Goal: Transaction & Acquisition: Book appointment/travel/reservation

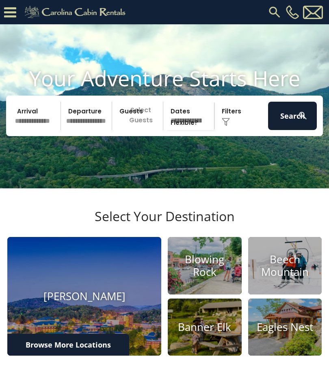
click at [25, 130] on input "text" at bounding box center [36, 116] width 49 height 28
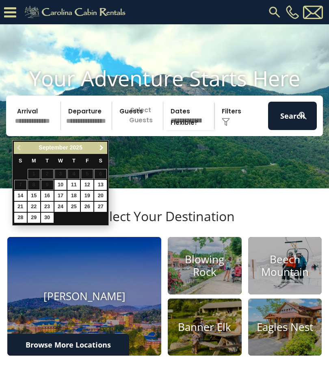
click at [103, 144] on link "Next" at bounding box center [101, 148] width 10 height 10
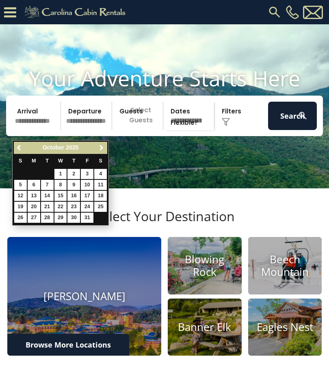
click at [105, 144] on link "Next" at bounding box center [101, 148] width 10 height 10
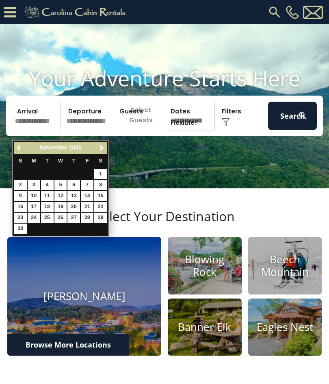
click at [106, 148] on link "Next" at bounding box center [101, 148] width 10 height 10
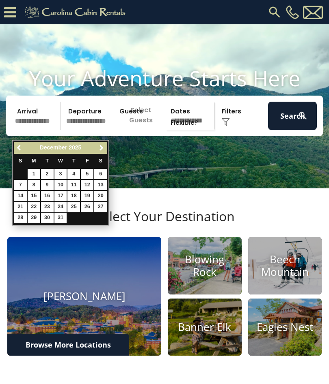
click at [106, 144] on link "Next" at bounding box center [101, 148] width 10 height 10
click at [105, 147] on link "Next" at bounding box center [101, 148] width 10 height 10
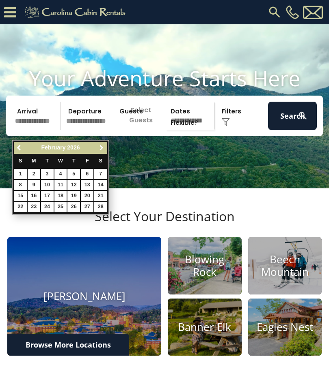
click at [105, 144] on link "Next" at bounding box center [101, 148] width 10 height 10
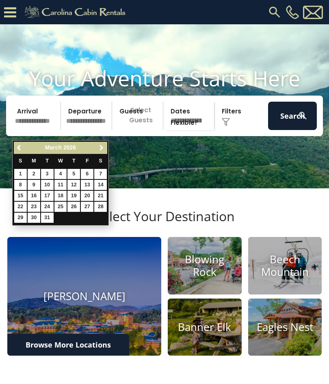
click at [105, 146] on link "Next" at bounding box center [101, 148] width 10 height 10
click at [103, 150] on span "Next" at bounding box center [101, 148] width 6 height 6
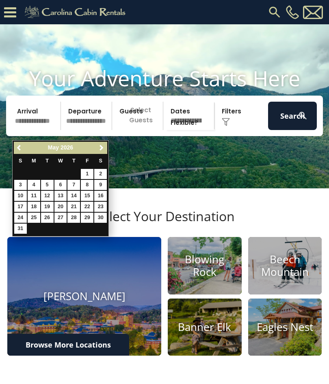
click at [104, 143] on link "Next" at bounding box center [101, 148] width 10 height 10
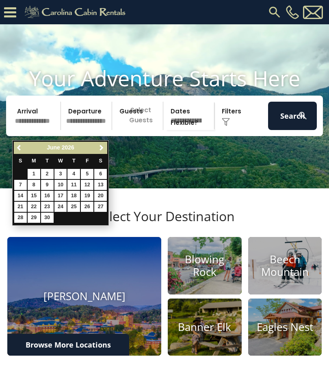
click at [101, 146] on span "Next" at bounding box center [101, 148] width 6 height 6
click at [101, 195] on link "18" at bounding box center [100, 196] width 13 height 10
type input "*******"
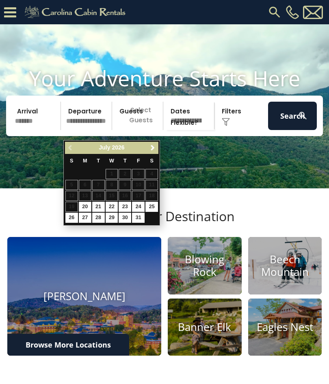
click at [92, 120] on input "text" at bounding box center [87, 116] width 49 height 28
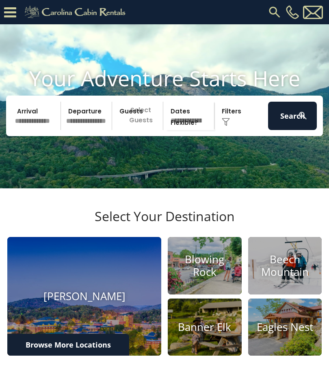
click at [37, 127] on input "text" at bounding box center [36, 116] width 49 height 28
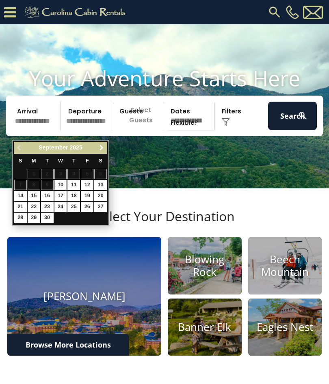
click at [105, 148] on link "Next" at bounding box center [101, 148] width 10 height 10
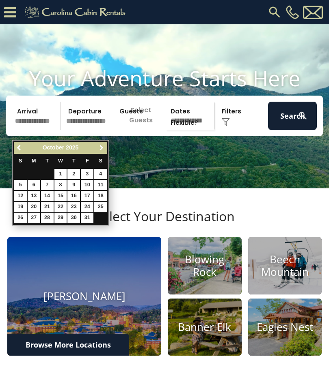
click at [106, 146] on link "Next" at bounding box center [101, 148] width 10 height 10
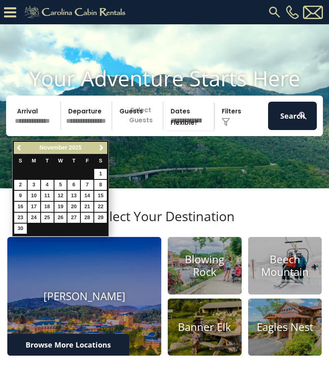
click at [105, 144] on link "Next" at bounding box center [101, 148] width 10 height 10
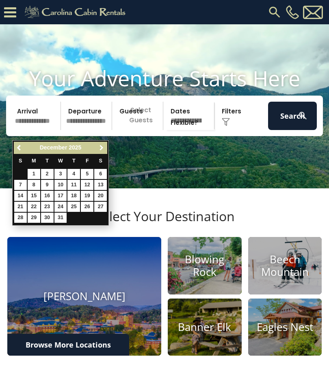
click at [103, 145] on span "Next" at bounding box center [101, 148] width 6 height 6
click at [104, 146] on span "Next" at bounding box center [101, 148] width 6 height 6
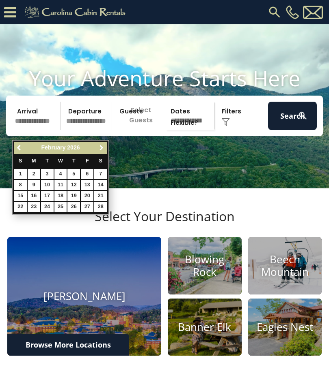
click at [104, 146] on span "Next" at bounding box center [101, 148] width 6 height 6
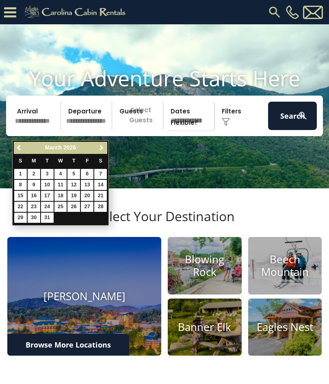
click at [103, 146] on span "Next" at bounding box center [101, 148] width 6 height 6
click at [103, 147] on span "Next" at bounding box center [101, 148] width 6 height 6
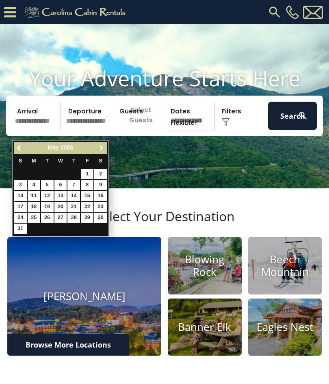
click at [103, 144] on link "Next" at bounding box center [101, 148] width 10 height 10
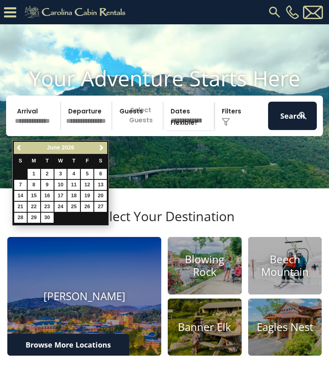
click at [105, 143] on link "Next" at bounding box center [101, 148] width 10 height 10
click at [113, 181] on video at bounding box center [164, 106] width 329 height 164
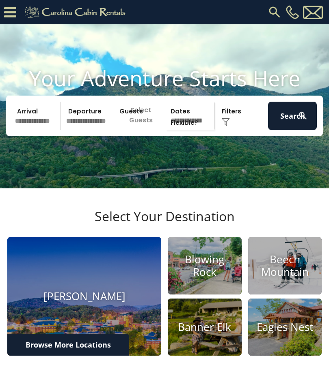
click at [103, 183] on video at bounding box center [164, 106] width 329 height 164
click at [36, 129] on input "text" at bounding box center [36, 116] width 49 height 28
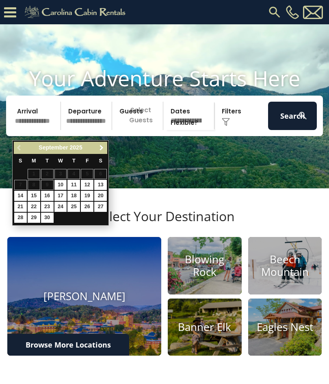
click at [106, 144] on link "Next" at bounding box center [101, 148] width 10 height 10
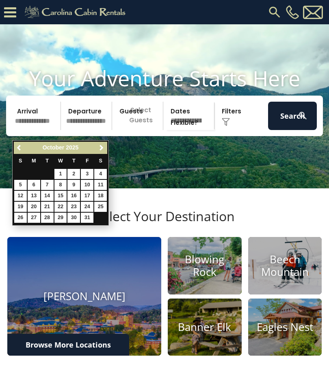
click at [103, 145] on span "Next" at bounding box center [101, 148] width 6 height 6
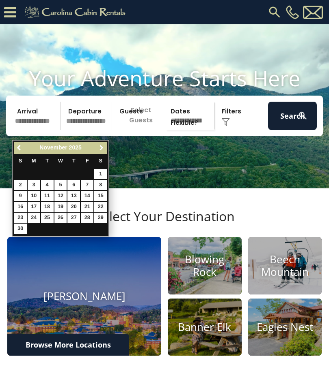
click at [104, 146] on span "Next" at bounding box center [101, 148] width 6 height 6
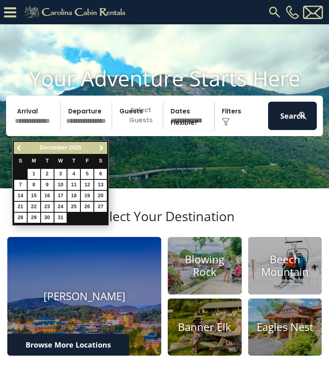
click at [102, 147] on span "Next" at bounding box center [101, 148] width 6 height 6
click at [105, 143] on link "Next" at bounding box center [101, 148] width 10 height 10
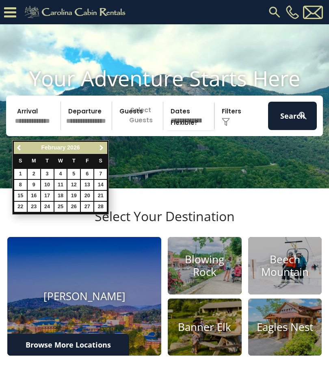
click at [103, 144] on link "Next" at bounding box center [101, 148] width 10 height 10
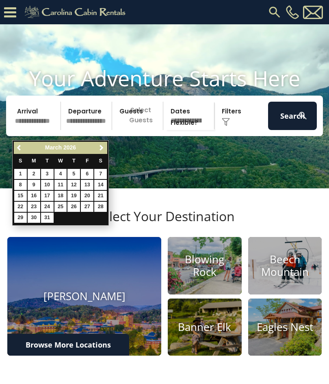
click at [105, 152] on link "Next" at bounding box center [101, 148] width 10 height 10
click at [105, 146] on link "Next" at bounding box center [101, 148] width 10 height 10
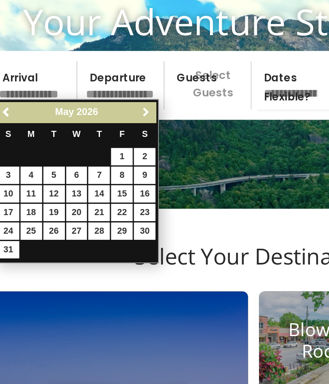
click at [98, 145] on span "Next" at bounding box center [101, 148] width 6 height 6
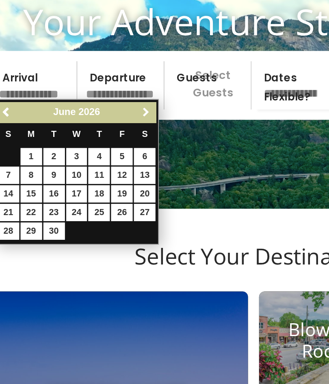
click at [98, 145] on span "Next" at bounding box center [101, 148] width 6 height 6
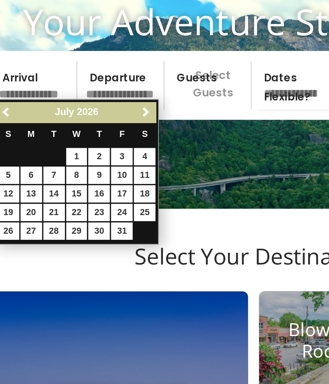
click at [94, 180] on link "11" at bounding box center [100, 185] width 13 height 10
type input "*******"
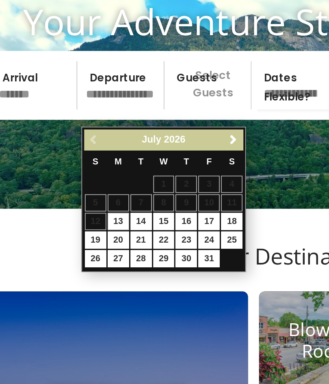
click at [15, 118] on input "*******" at bounding box center [36, 132] width 49 height 28
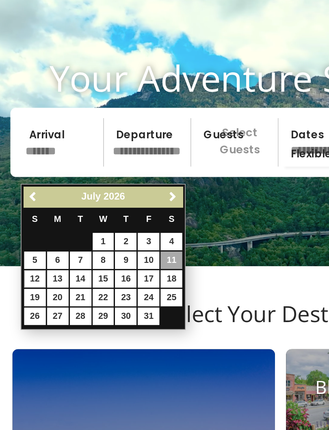
click at [24, 207] on link "12" at bounding box center [20, 212] width 13 height 10
type input "*******"
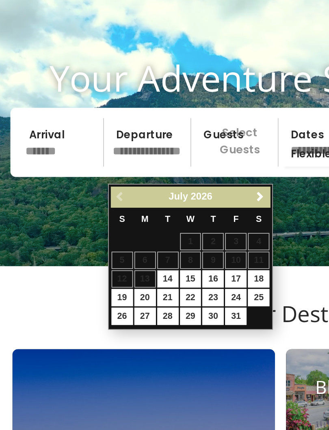
click at [34, 118] on input "*******" at bounding box center [36, 132] width 49 height 28
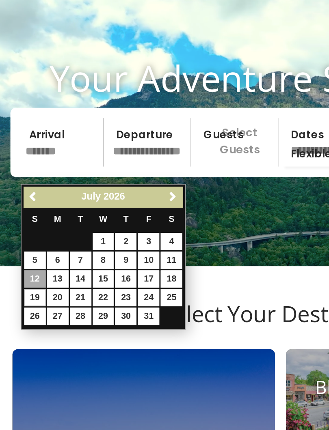
click at [16, 218] on link "19" at bounding box center [20, 223] width 13 height 10
type input "*******"
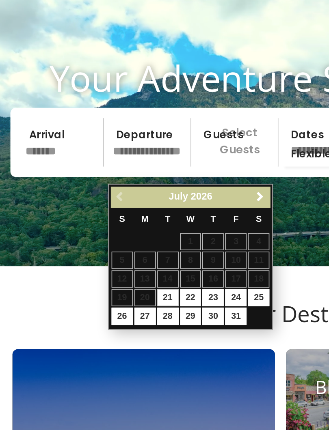
click at [143, 118] on p "Select Guests" at bounding box center [138, 132] width 48 height 28
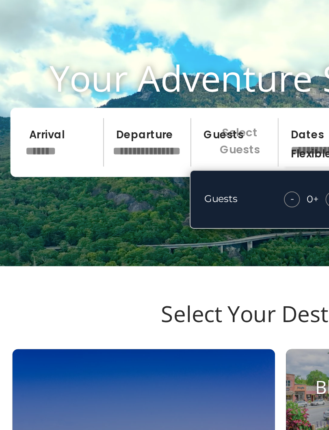
click at [88, 118] on input "text" at bounding box center [87, 132] width 49 height 28
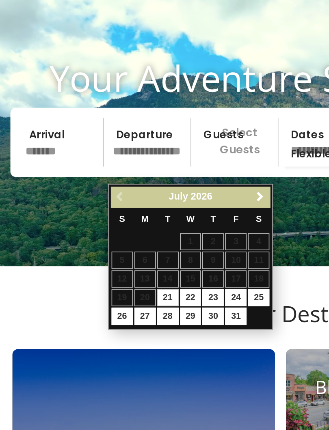
click at [40, 118] on input "*******" at bounding box center [36, 132] width 49 height 28
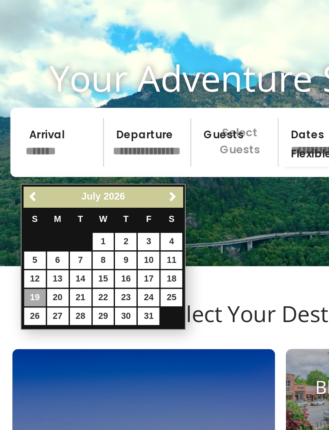
click at [23, 207] on link "12" at bounding box center [20, 212] width 13 height 10
type input "*******"
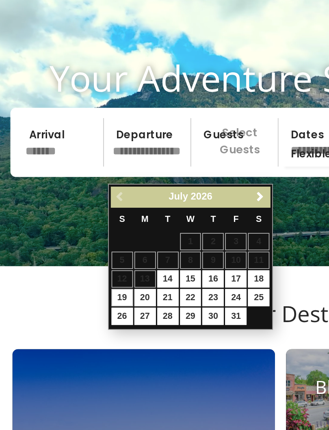
click at [71, 218] on link "19" at bounding box center [71, 223] width 13 height 10
type input "*******"
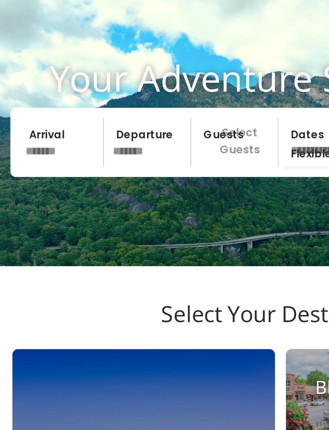
click at [142, 118] on p "Select Guests" at bounding box center [138, 132] width 48 height 28
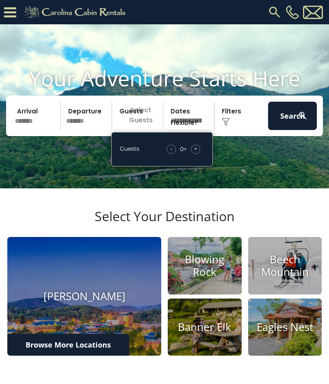
click at [197, 154] on div "+" at bounding box center [195, 149] width 9 height 9
click at [199, 154] on div "+" at bounding box center [195, 149] width 9 height 9
click at [198, 154] on div "+" at bounding box center [195, 149] width 9 height 9
click at [199, 154] on div "+" at bounding box center [195, 149] width 9 height 9
click at [293, 125] on button "Search" at bounding box center [292, 116] width 49 height 28
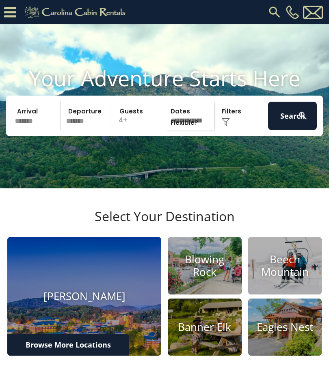
click at [230, 127] on div "Click to Choose" at bounding box center [241, 116] width 49 height 28
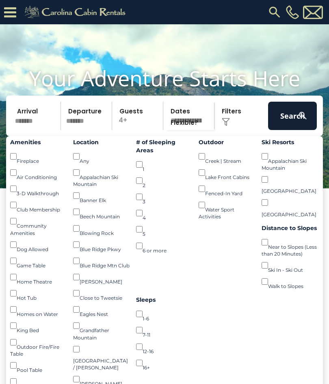
click at [294, 127] on button "Search" at bounding box center [292, 116] width 49 height 28
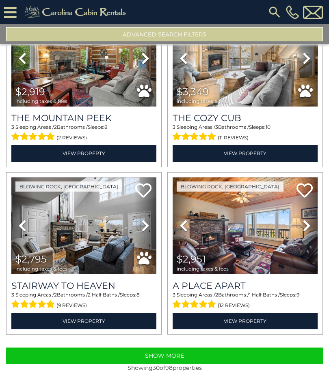
scroll to position [2249, 0]
click at [173, 355] on button "Show More" at bounding box center [164, 356] width 316 height 16
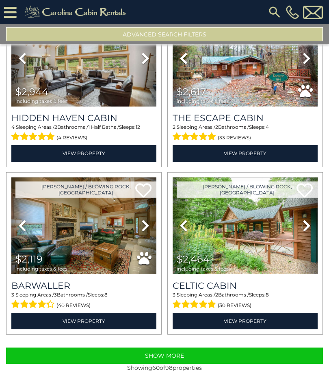
scroll to position [4768, 0]
click at [219, 358] on button "Show More" at bounding box center [164, 356] width 316 height 16
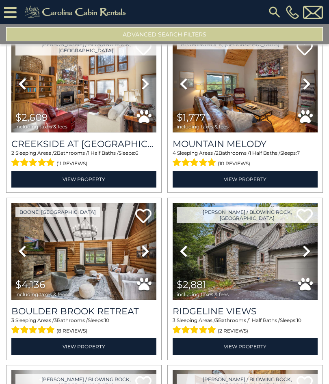
scroll to position [6244, 0]
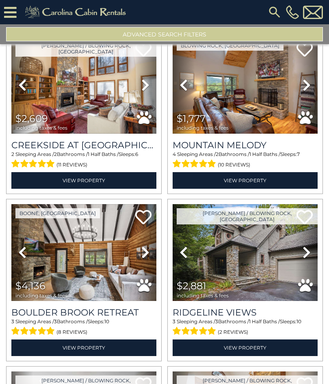
click at [252, 188] on link "View Property" at bounding box center [244, 180] width 145 height 17
